Goal: Information Seeking & Learning: Learn about a topic

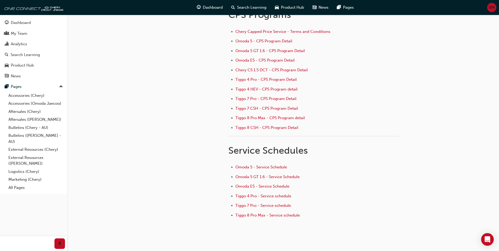
scroll to position [53, 0]
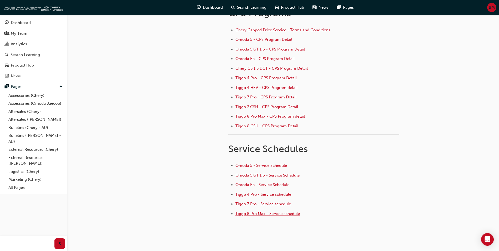
click at [263, 212] on span "Tiggo 8 Pro Max - Service schedule" at bounding box center [267, 213] width 64 height 5
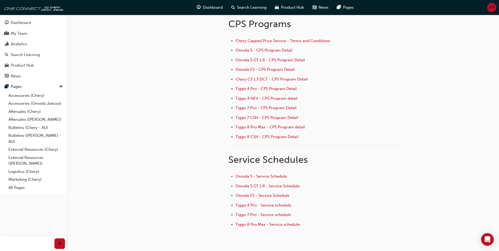
scroll to position [44, 0]
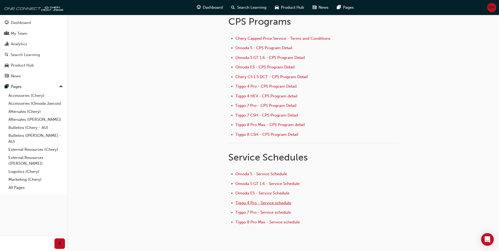
click at [271, 201] on span "Tiggo 4 Pro - Service schedule" at bounding box center [263, 202] width 56 height 5
